Goal: Transaction & Acquisition: Purchase product/service

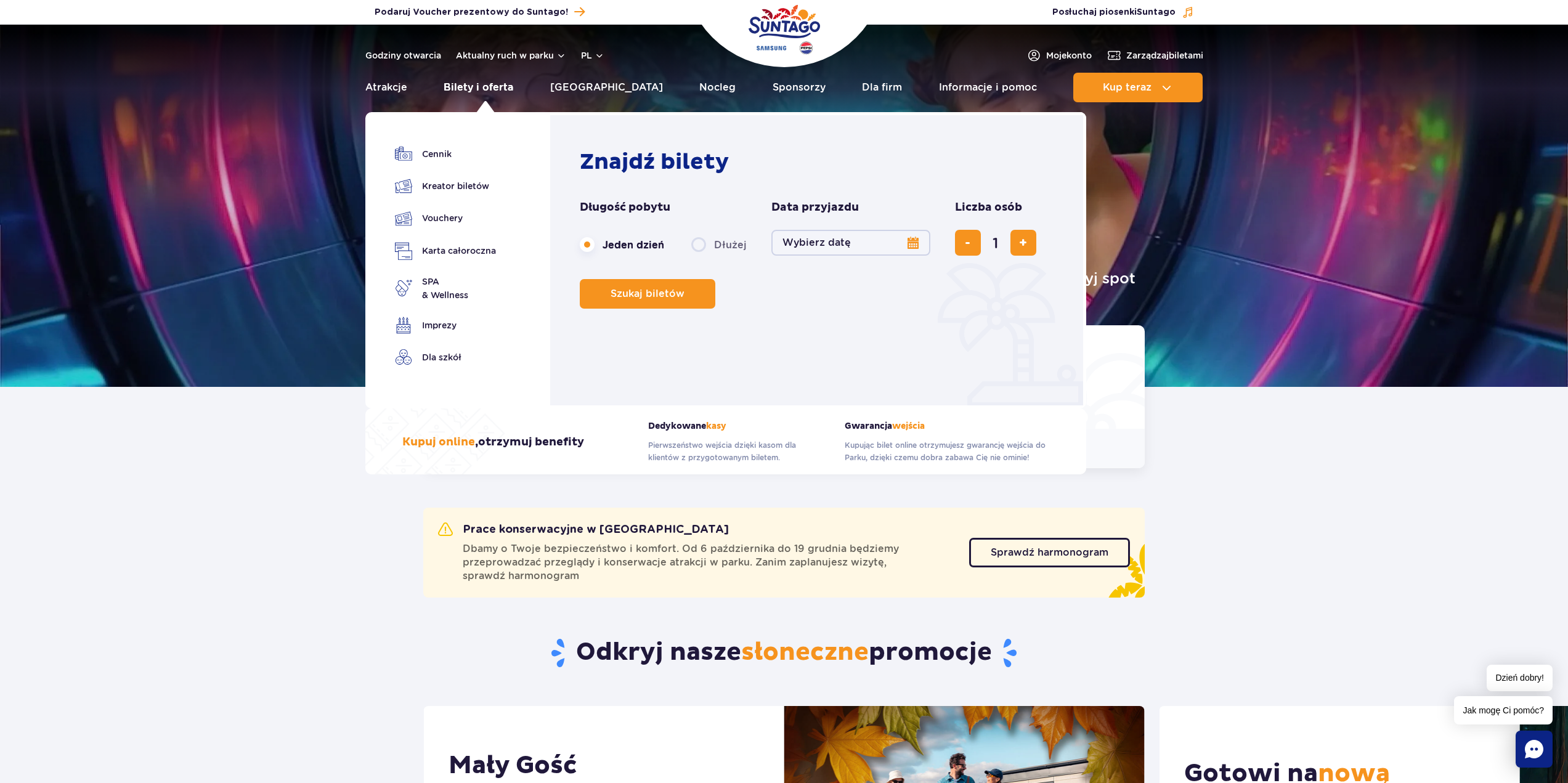
click at [481, 91] on link "Bilety i oferta" at bounding box center [478, 87] width 70 height 29
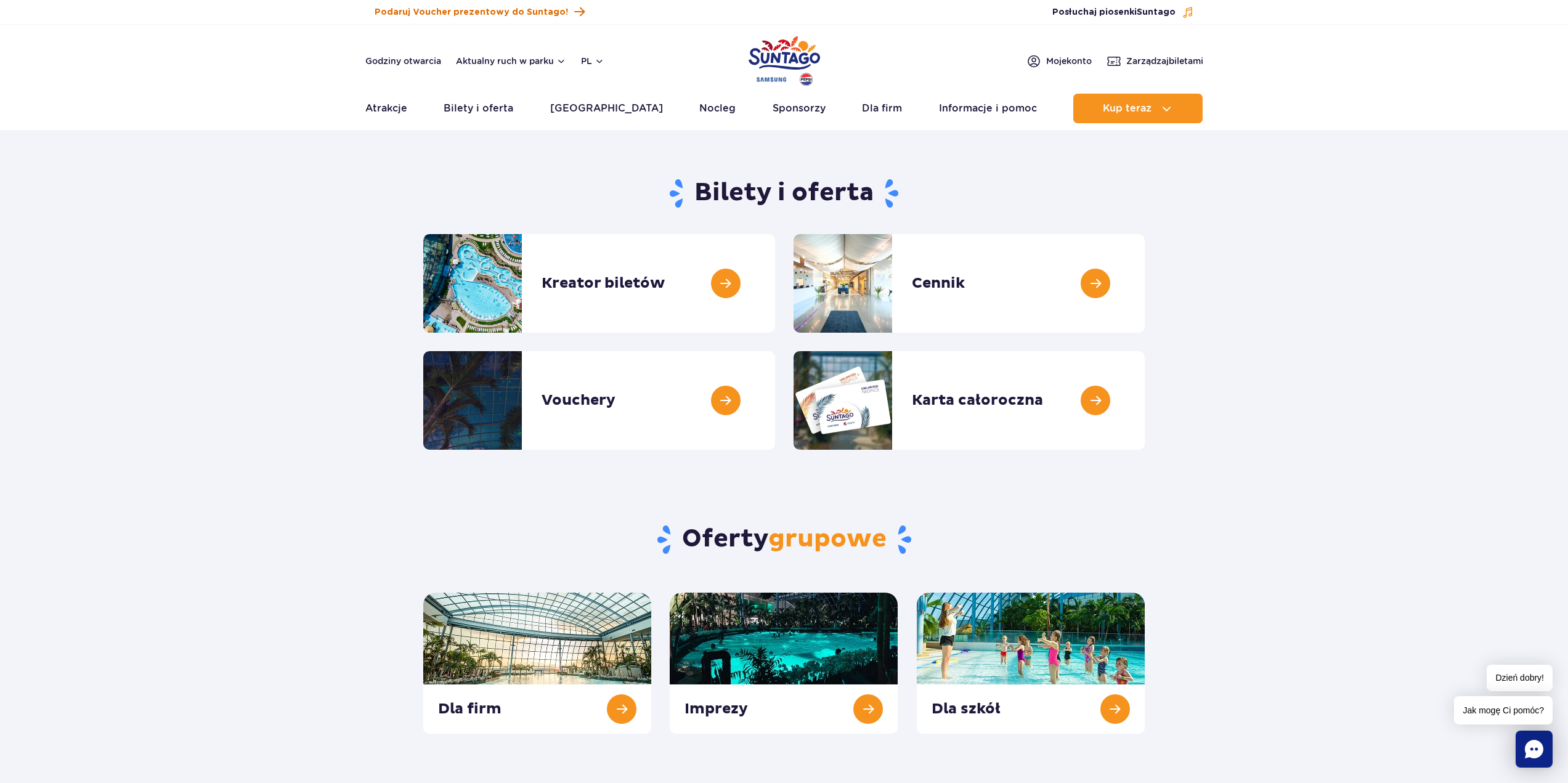
click at [426, 10] on span "Podaruj Voucher prezentowy do Suntago!" at bounding box center [472, 12] width 194 height 12
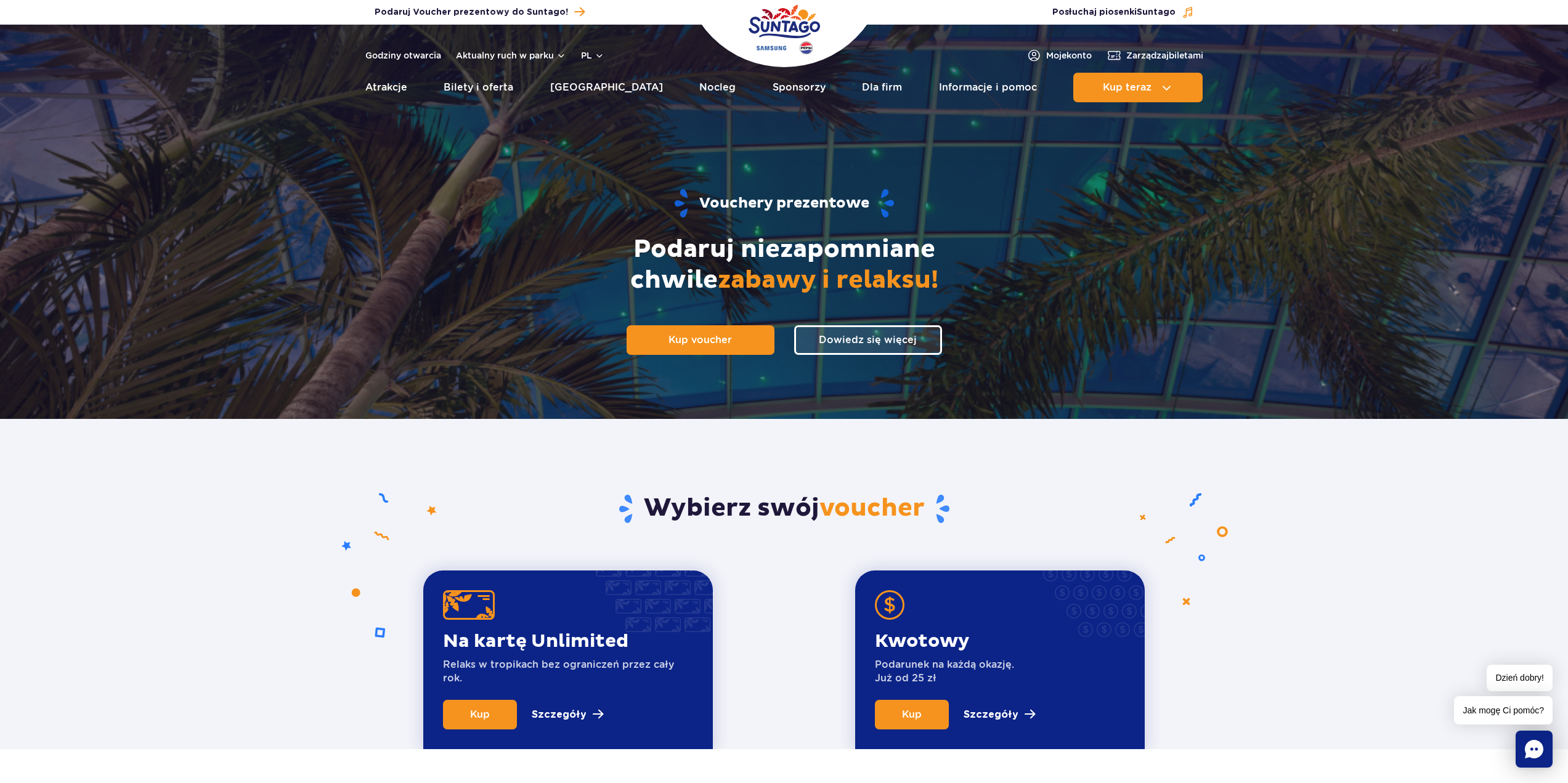
click at [795, 29] on img "Park of Poland" at bounding box center [784, 29] width 71 height 56
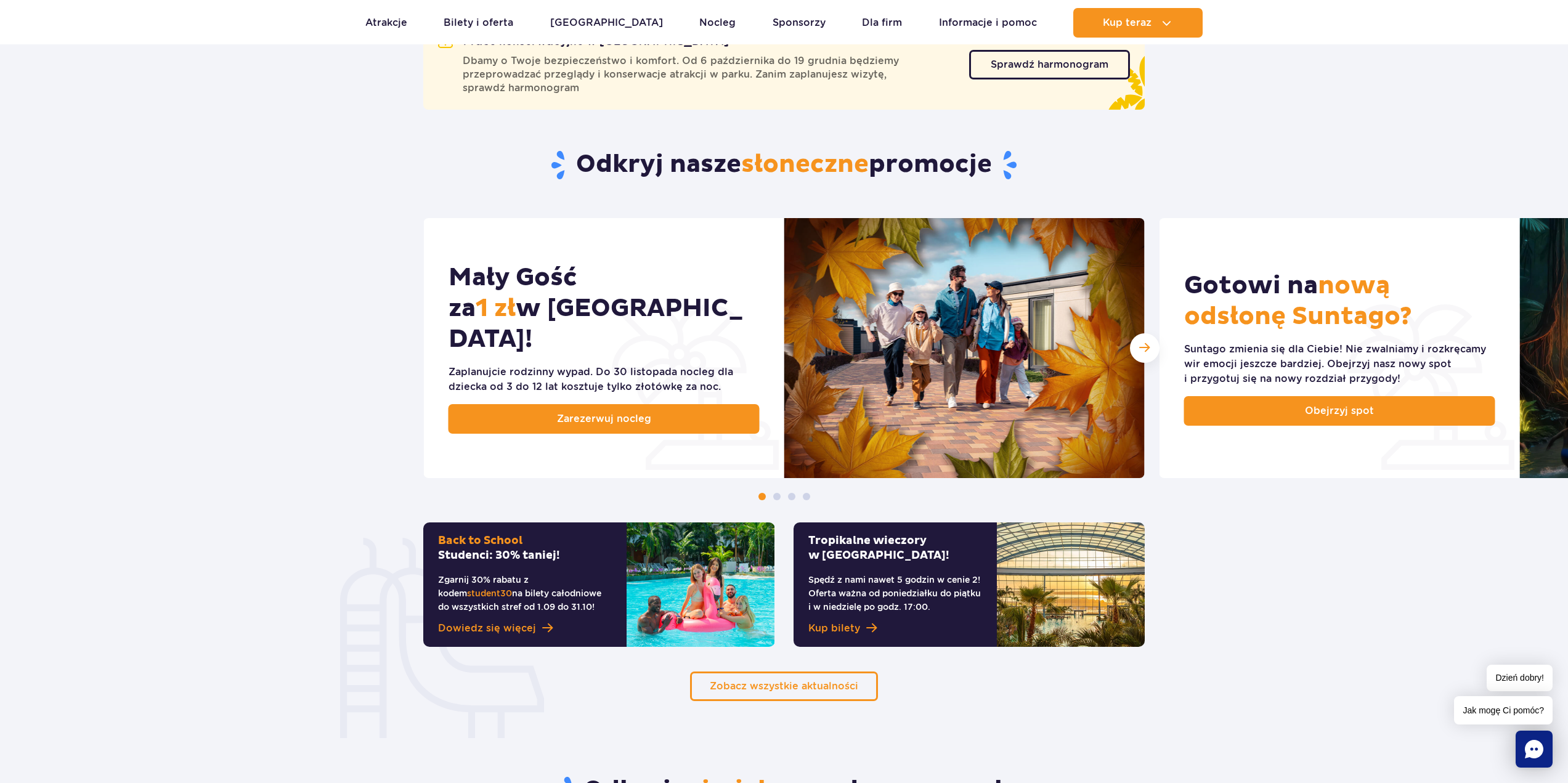
scroll to position [616, 0]
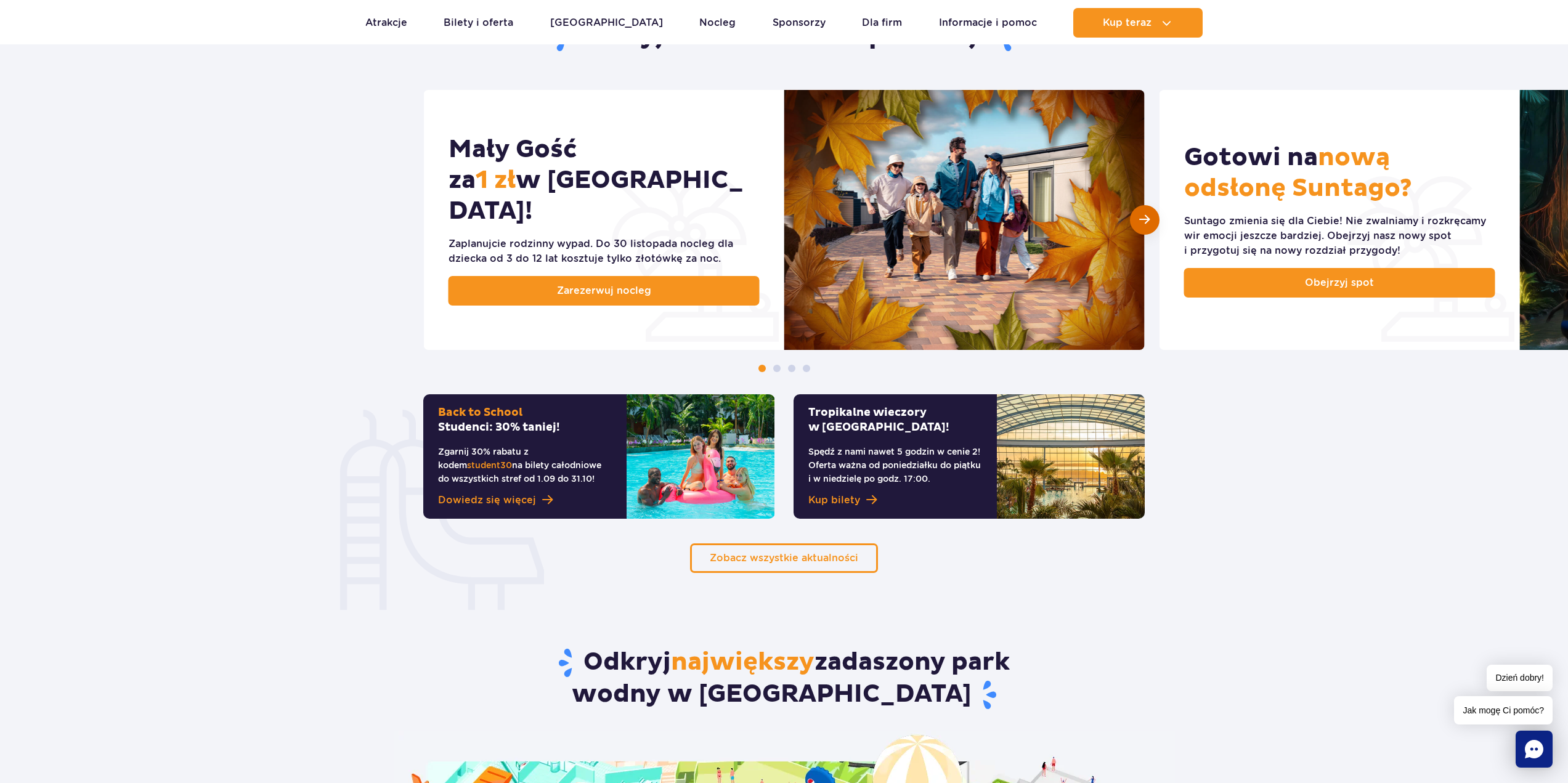
click at [1151, 218] on div "Następny slajd" at bounding box center [1144, 219] width 29 height 29
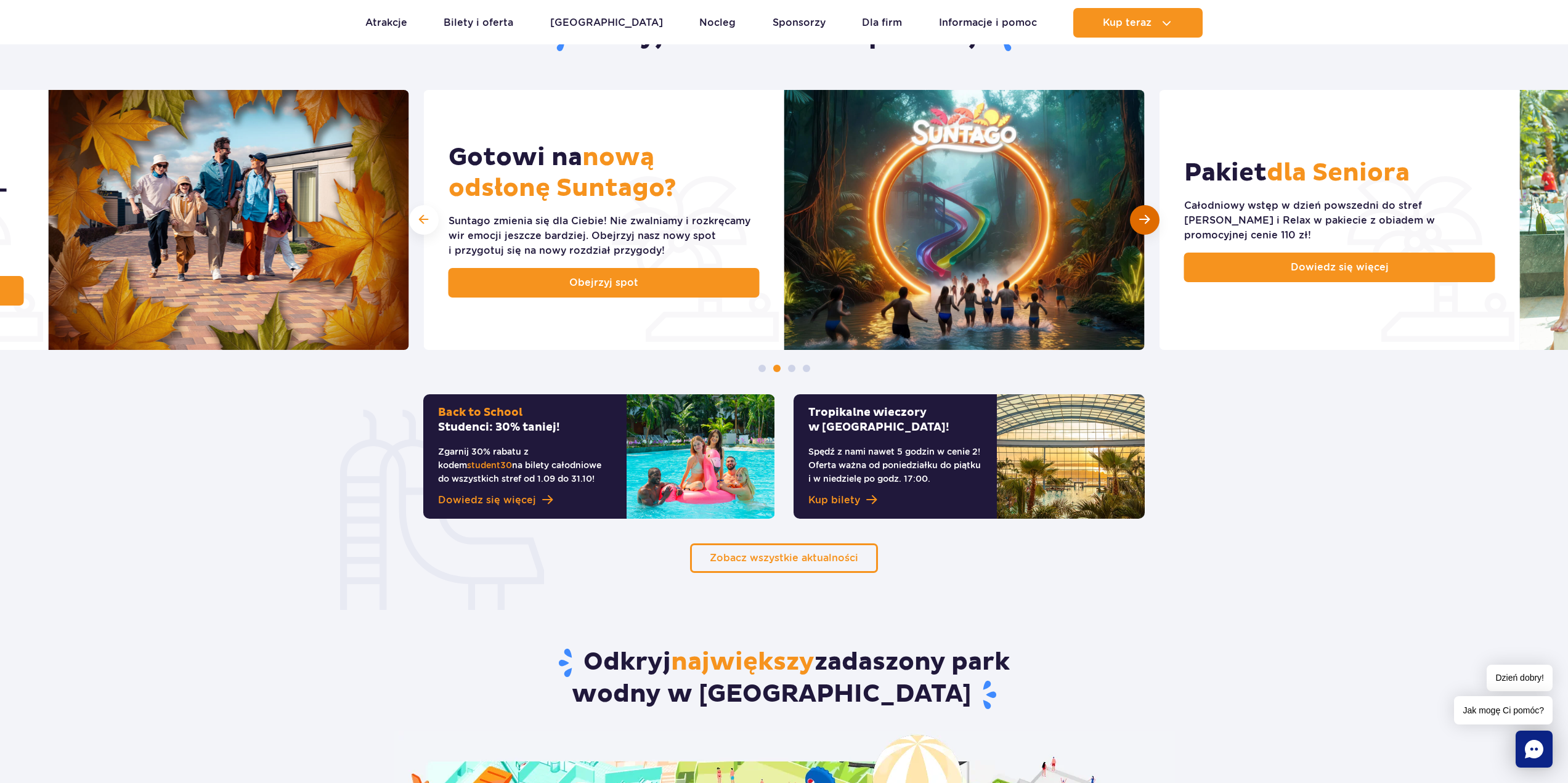
click at [1151, 218] on div "Następny slajd" at bounding box center [1144, 219] width 29 height 29
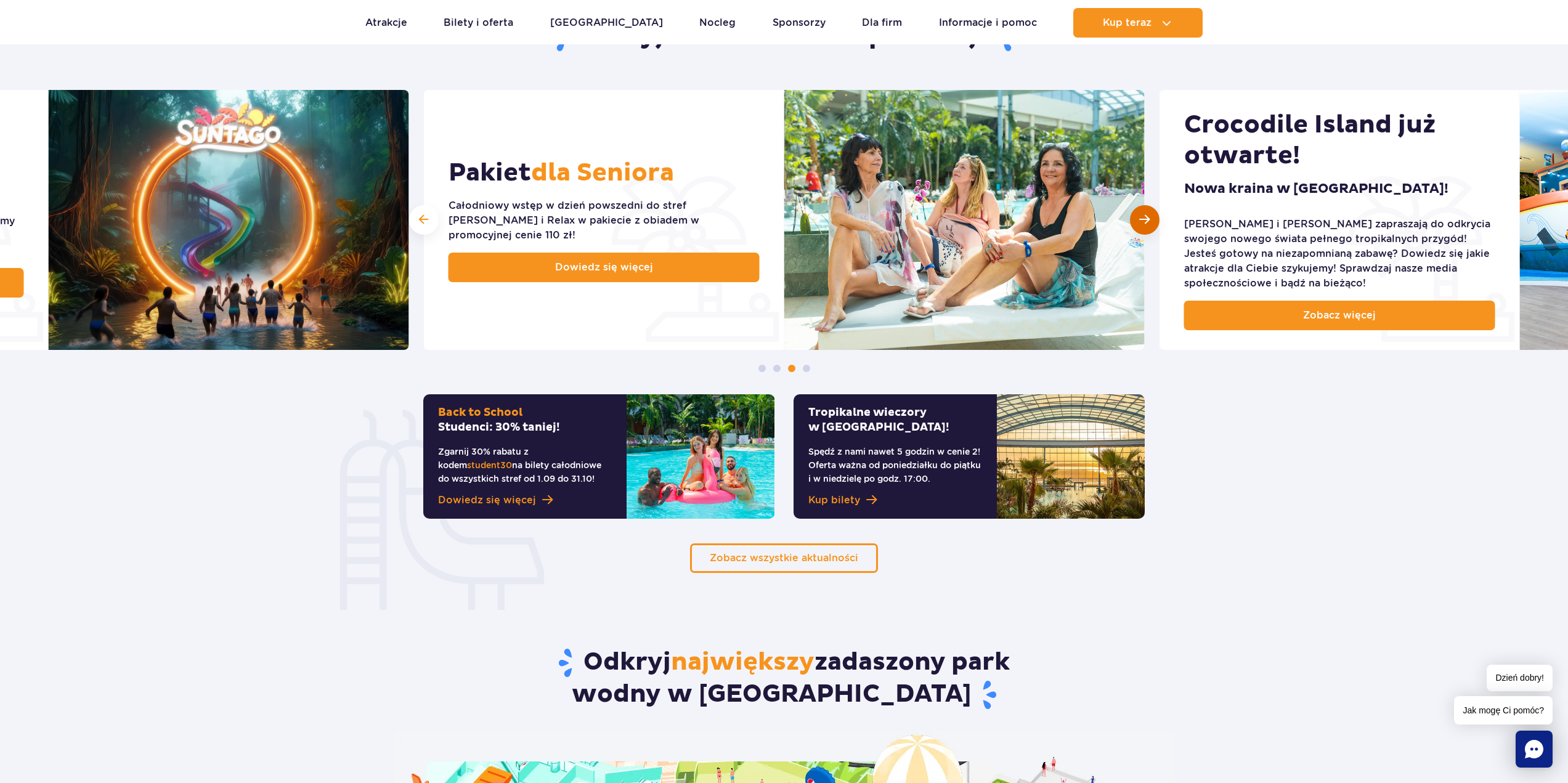
click at [1151, 218] on div "Następny slajd" at bounding box center [1144, 219] width 29 height 29
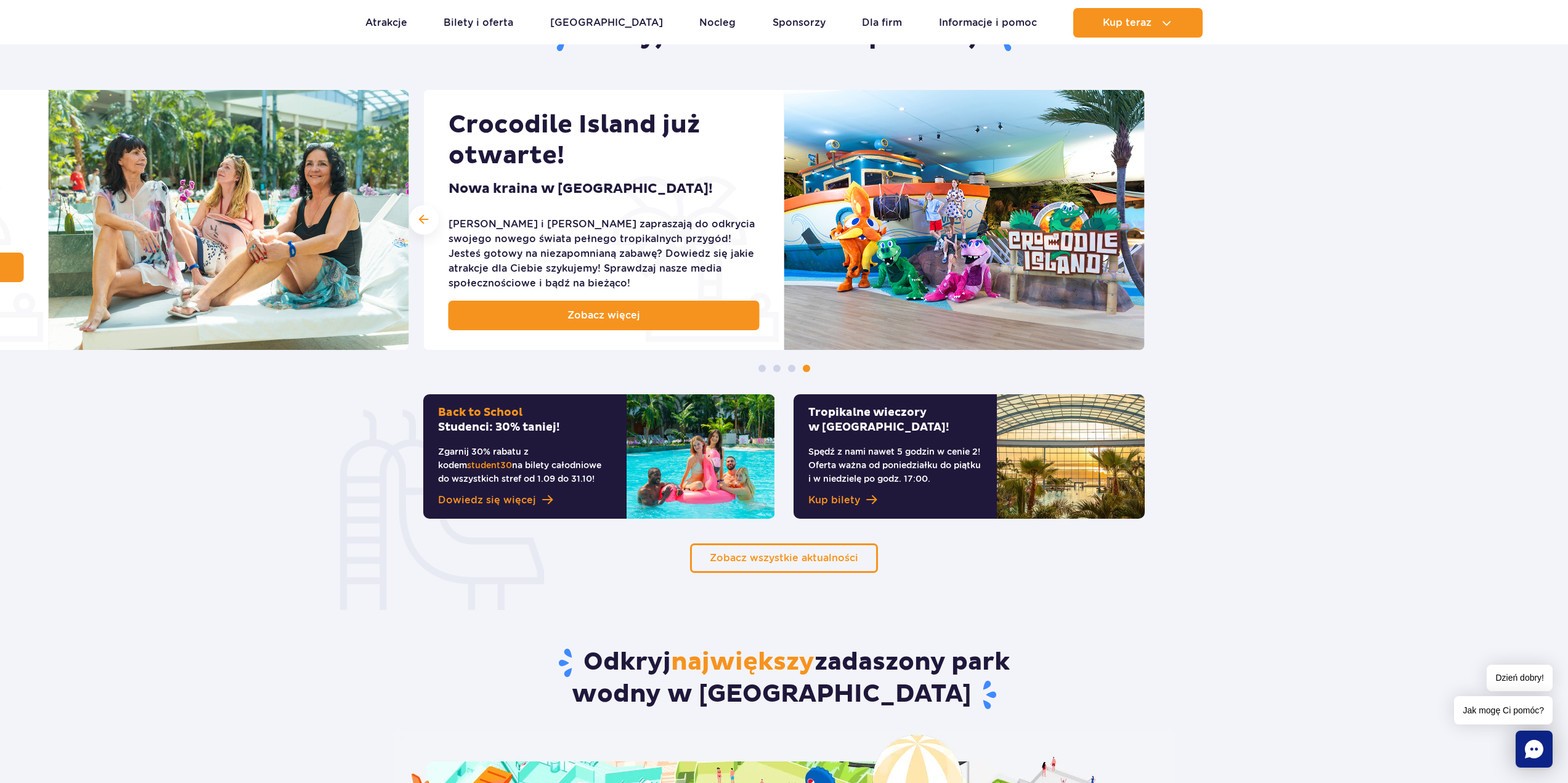
click at [1151, 218] on div "Mały Gość za 1 zł w Suntago Village! Zaplanujcie rodzinny wypad. Do 30 listopad…" at bounding box center [784, 231] width 1568 height 282
drag, startPoint x: 469, startPoint y: 427, endPoint x: 469, endPoint y: 444, distance: 17.0
click at [469, 444] on div "Back to School Studenci: 30% taniej! Zgarnij 30% rabatu z kodem student30 na bi…" at bounding box center [525, 456] width 204 height 125
click at [468, 447] on p "Zgarnij 30% rabatu z kodem student30 na bilety całodniowe do wszystkich stref o…" at bounding box center [524, 465] width 173 height 41
drag, startPoint x: 467, startPoint y: 450, endPoint x: 470, endPoint y: 462, distance: 12.4
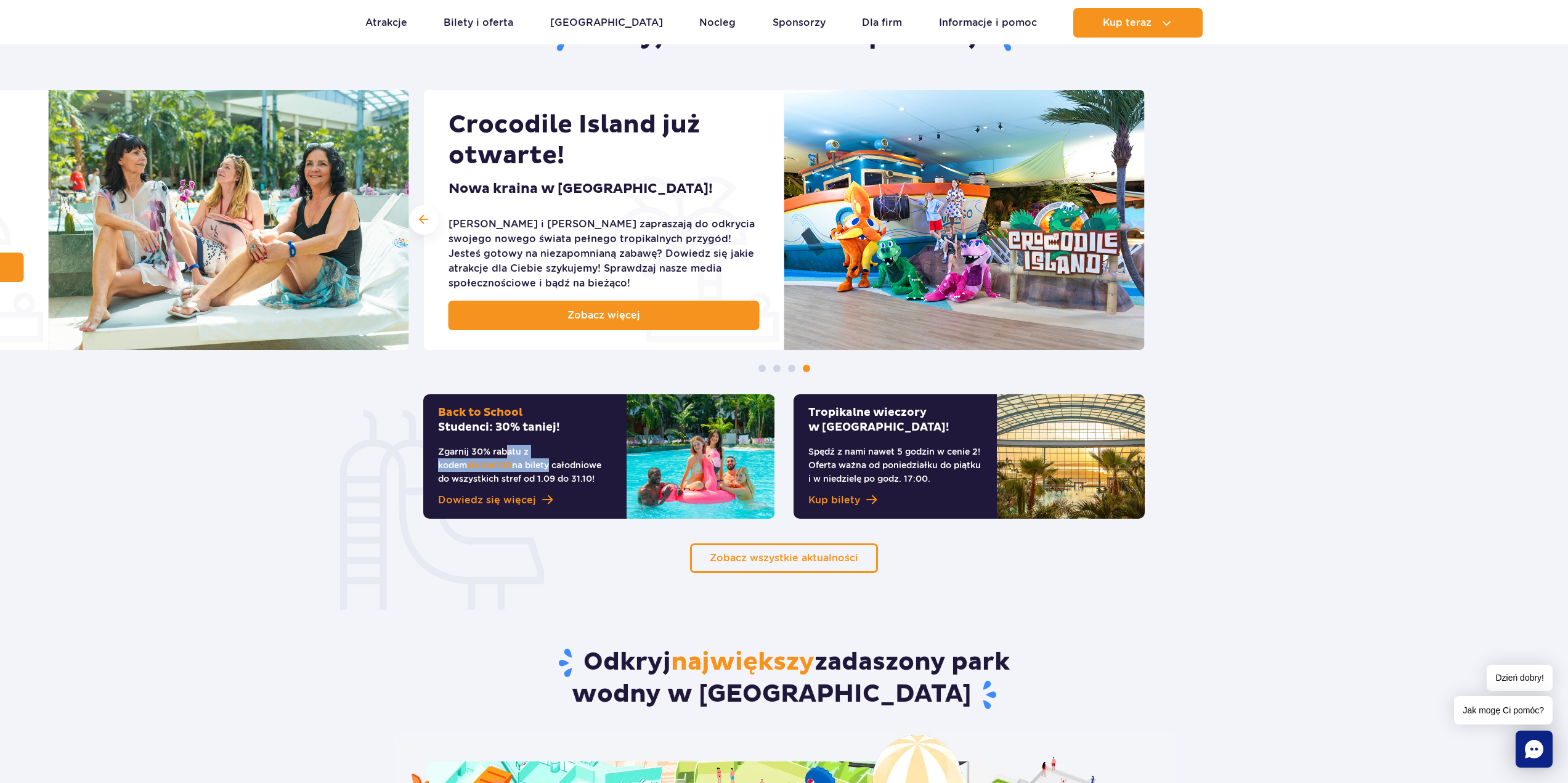
click at [470, 462] on p "Zgarnij 30% rabatu z kodem student30 na bilety całodniowe do wszystkich stref o…" at bounding box center [524, 465] width 173 height 41
drag, startPoint x: 476, startPoint y: 459, endPoint x: 492, endPoint y: 477, distance: 24.1
click at [492, 477] on p "Zgarnij 30% rabatu z kodem student30 na bilety całodniowe do wszystkich stref o…" at bounding box center [524, 465] width 173 height 41
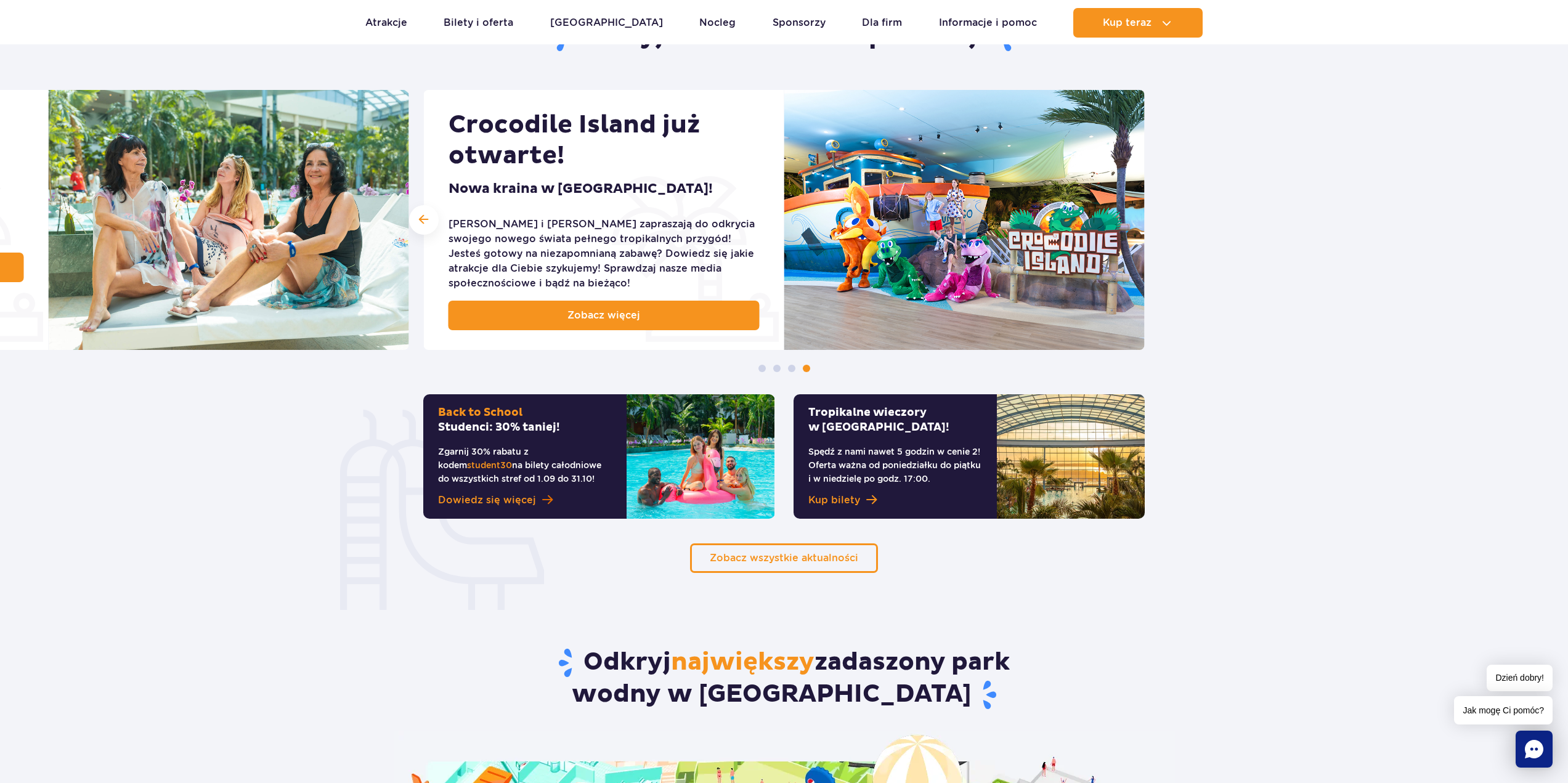
click at [493, 500] on span "Dowiedz się więcej" at bounding box center [487, 500] width 98 height 15
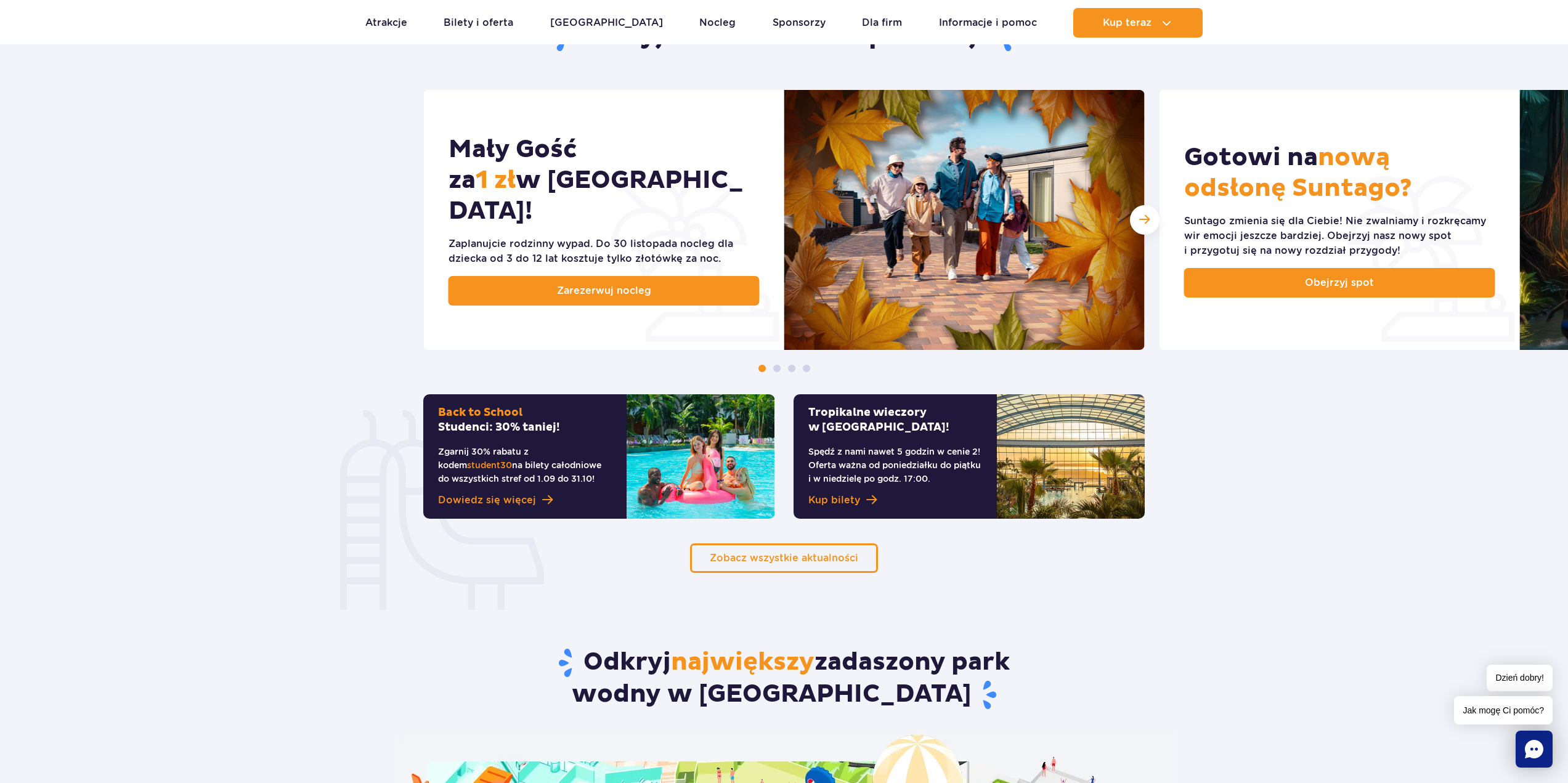
click at [807, 366] on span at bounding box center [807, 369] width 8 height 8
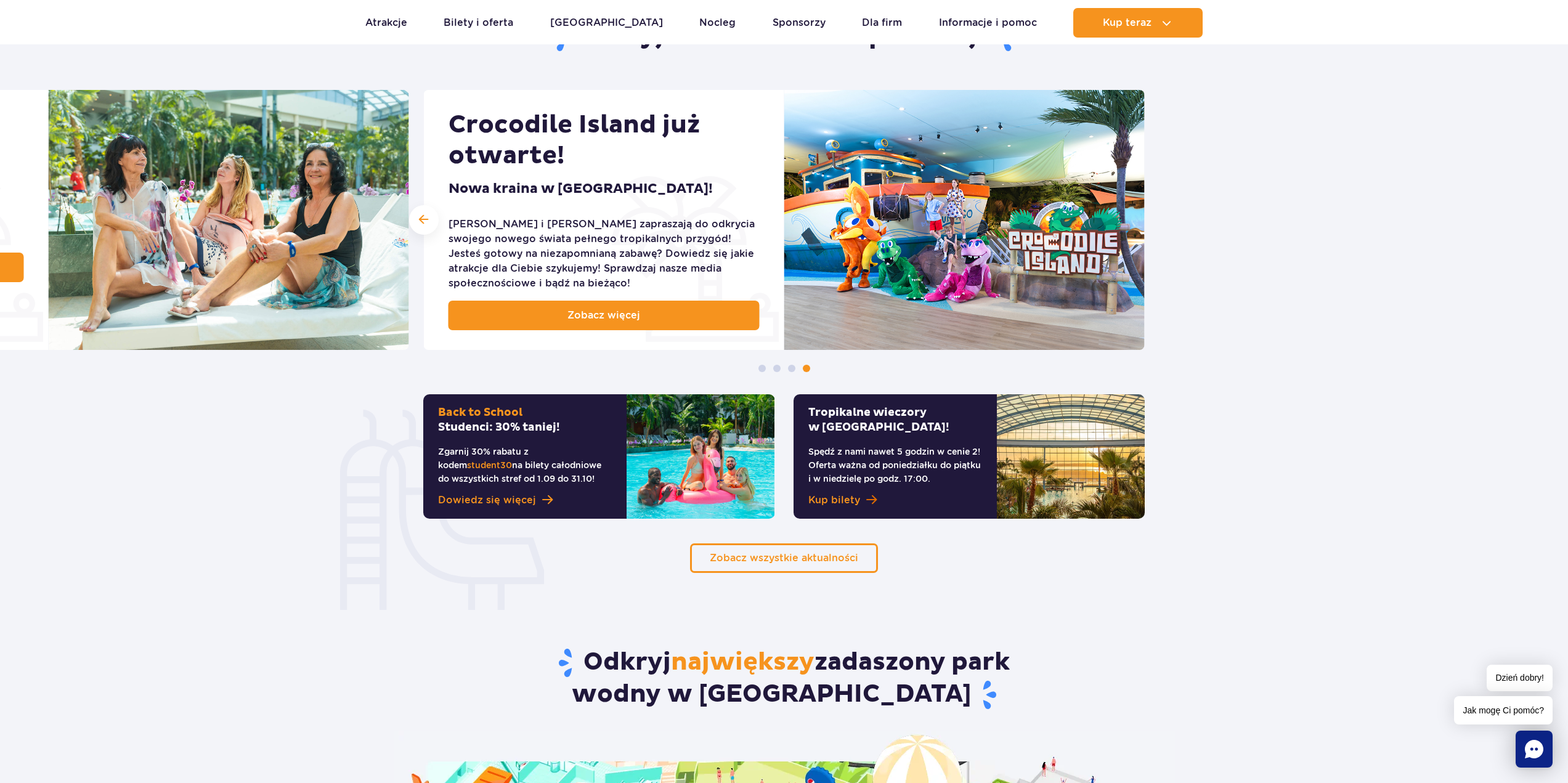
click at [851, 499] on span "Kup bilety" at bounding box center [834, 500] width 52 height 15
